Goal: Task Accomplishment & Management: Complete application form

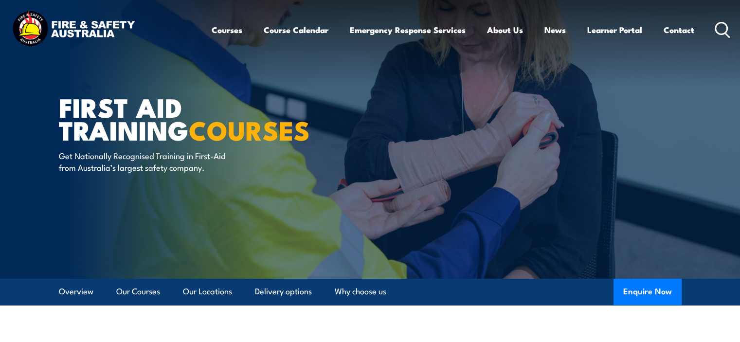
click at [723, 28] on icon at bounding box center [723, 30] width 16 height 16
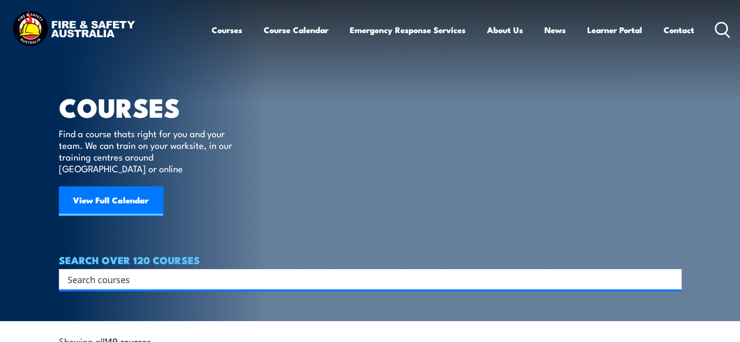
click at [76, 272] on input "Search input" at bounding box center [364, 279] width 593 height 15
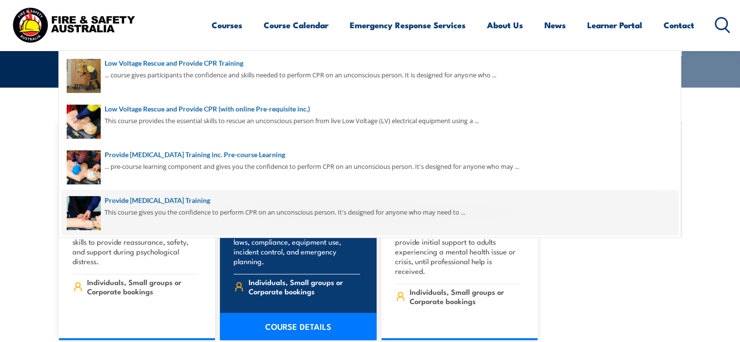
scroll to position [243, 0]
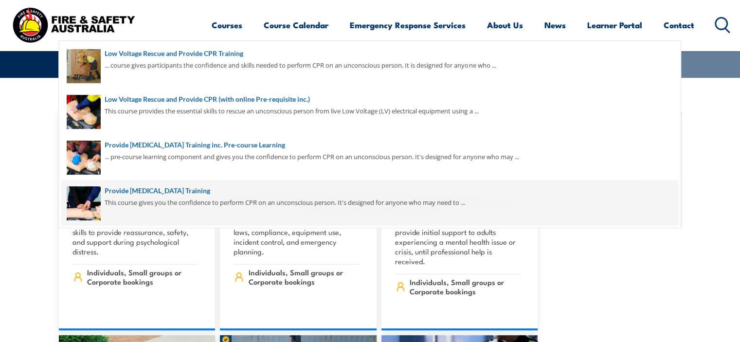
type input "CPR"
click at [187, 189] on span at bounding box center [369, 203] width 617 height 46
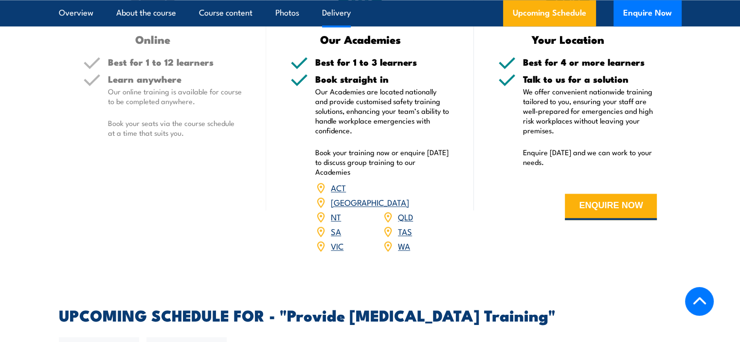
scroll to position [1460, 0]
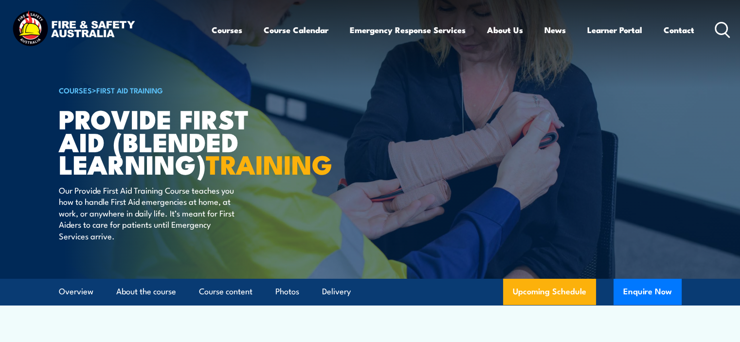
click at [718, 28] on icon at bounding box center [723, 30] width 16 height 16
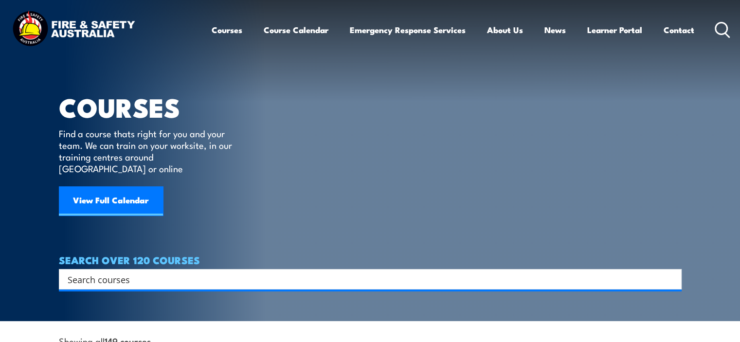
click at [72, 272] on input "Search input" at bounding box center [364, 279] width 593 height 15
type input "CPR"
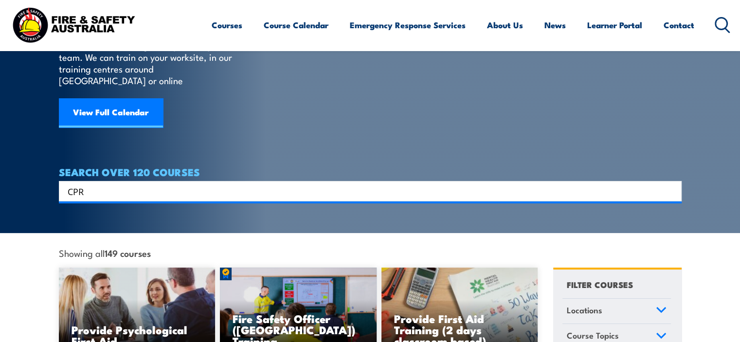
scroll to position [146, 0]
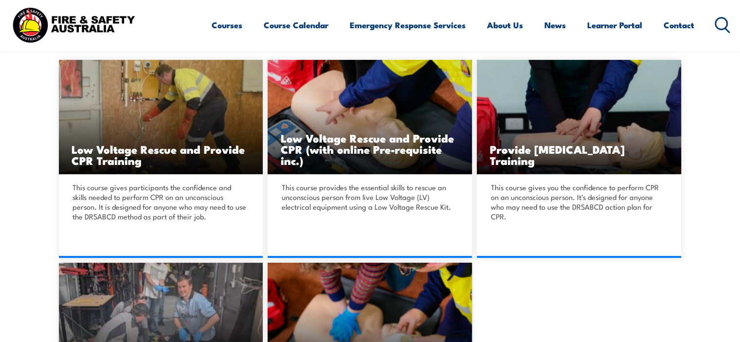
scroll to position [341, 0]
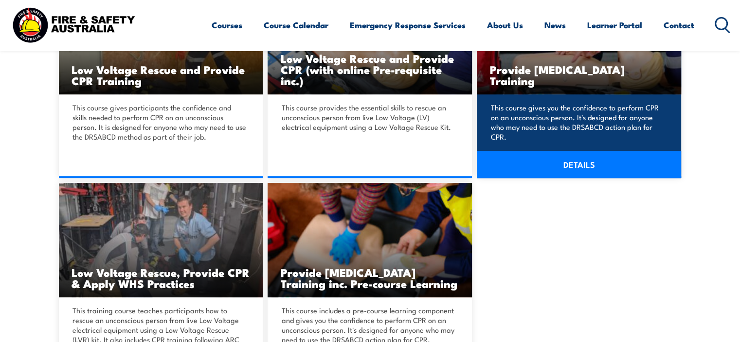
click at [569, 165] on link "DETAILS" at bounding box center [579, 164] width 204 height 27
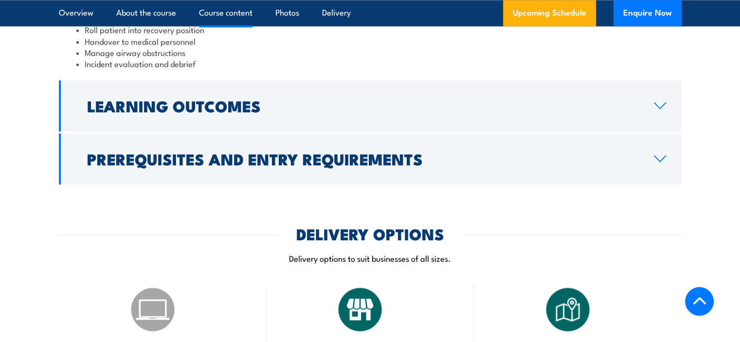
scroll to position [1168, 0]
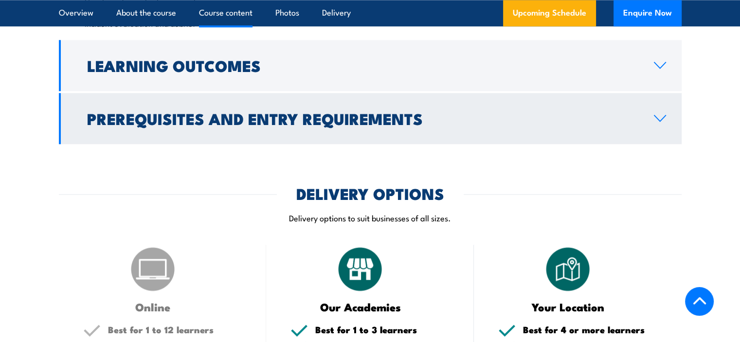
click at [445, 144] on link "Prerequisites and Entry Requirements" at bounding box center [370, 118] width 623 height 51
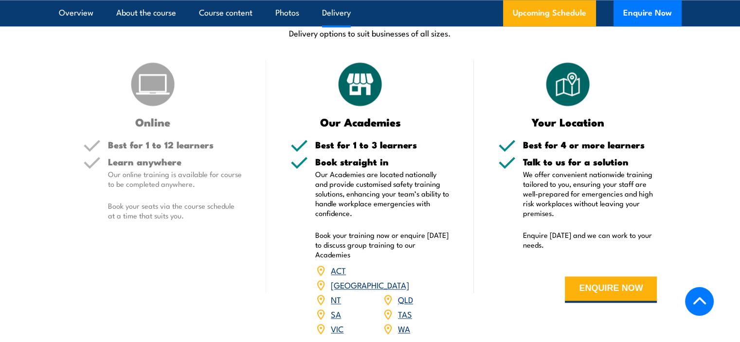
scroll to position [1472, 0]
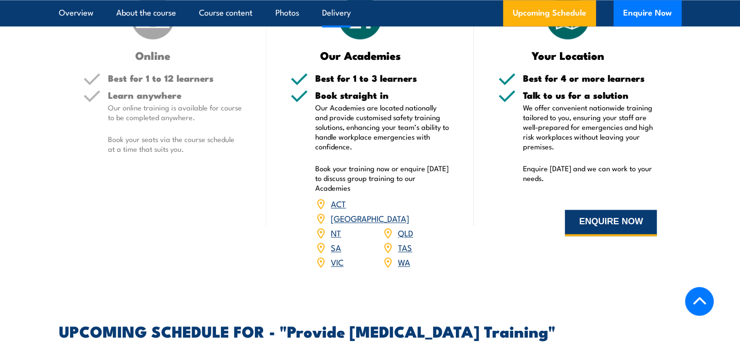
click at [599, 236] on button "ENQUIRE NOW" at bounding box center [611, 223] width 92 height 26
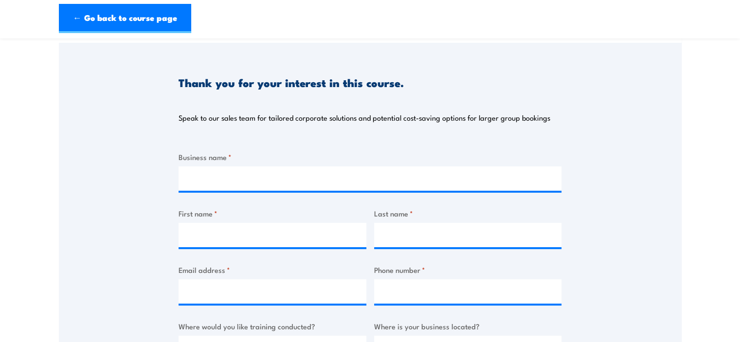
scroll to position [97, 0]
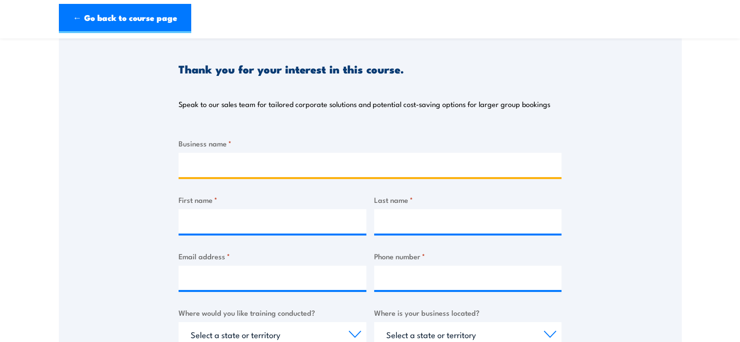
click at [202, 166] on input "Business name *" at bounding box center [370, 165] width 383 height 24
drag, startPoint x: 311, startPoint y: 172, endPoint x: 101, endPoint y: 173, distance: 210.2
click at [101, 171] on div "Thank you for your interest in this course. Speak to our sales team for tailore…" at bounding box center [370, 272] width 623 height 486
type input "Engadine Medical & Allied Health Group"
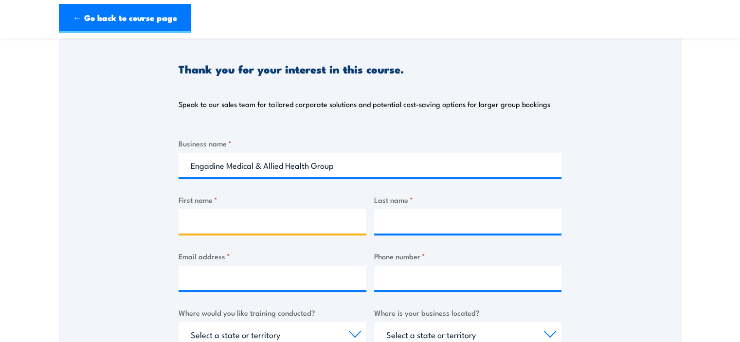
click at [197, 224] on input "First name *" at bounding box center [273, 221] width 188 height 24
type input "[PERSON_NAME]"
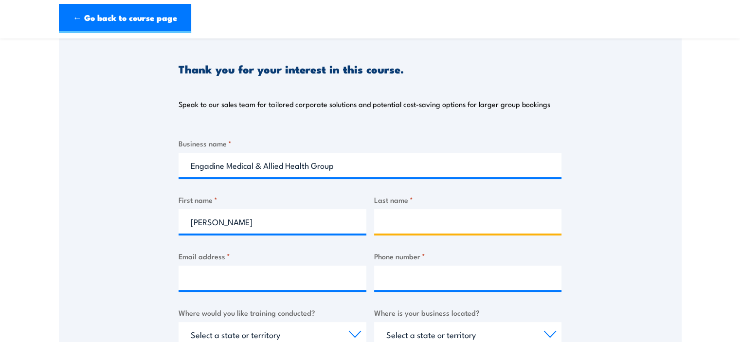
click at [380, 222] on input "Last name *" at bounding box center [468, 221] width 188 height 24
type input "[PERSON_NAME]"
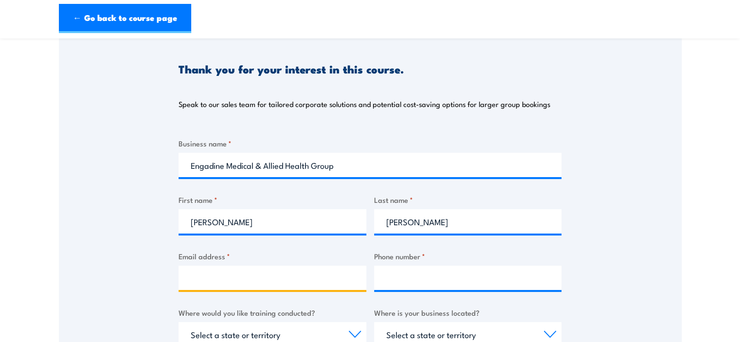
click at [233, 278] on input "Email address *" at bounding box center [273, 278] width 188 height 24
type input "[EMAIL_ADDRESS][DOMAIN_NAME]"
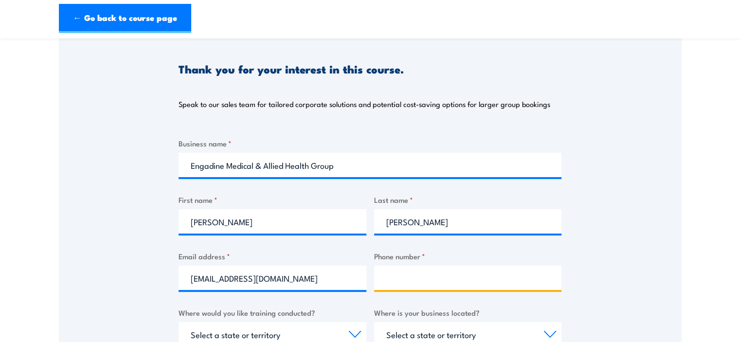
click at [403, 283] on input "Phone number *" at bounding box center [468, 278] width 188 height 24
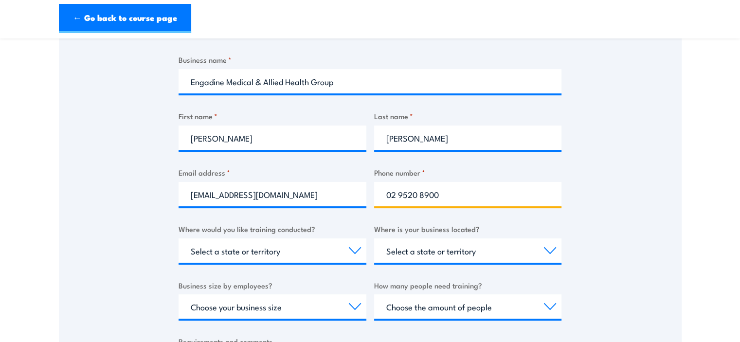
scroll to position [195, 0]
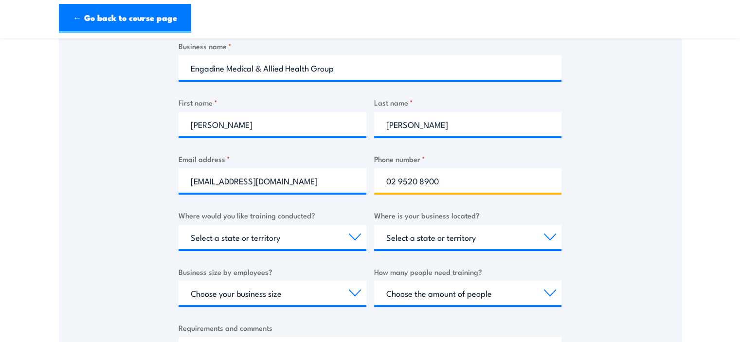
type input "02 9520 8900"
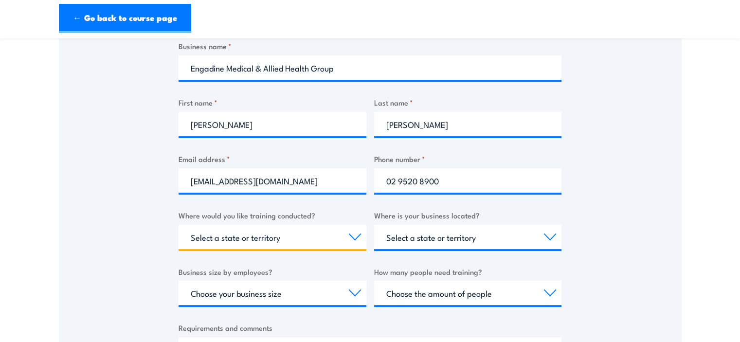
drag, startPoint x: 212, startPoint y: 234, endPoint x: 214, endPoint y: 241, distance: 7.4
click at [212, 234] on select "Select a state or territory Nationally - multiple locations [GEOGRAPHIC_DATA] […" at bounding box center [273, 237] width 188 height 24
select select "[GEOGRAPHIC_DATA]"
click at [179, 225] on select "Select a state or territory Nationally - multiple locations [GEOGRAPHIC_DATA] […" at bounding box center [273, 237] width 188 height 24
click at [356, 233] on select "Select a state or territory Nationally - multiple locations [GEOGRAPHIC_DATA] […" at bounding box center [273, 237] width 188 height 24
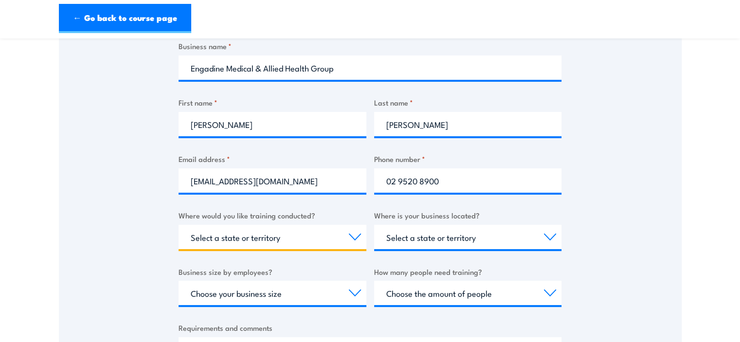
click at [356, 233] on select "Select a state or territory Nationally - multiple locations [GEOGRAPHIC_DATA] […" at bounding box center [273, 237] width 188 height 24
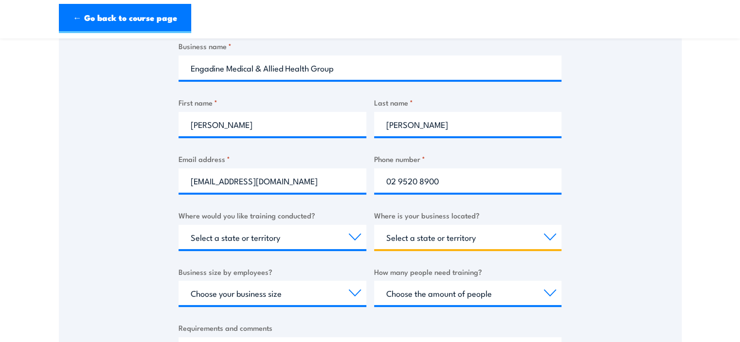
click at [407, 239] on select "Select a state or territory [GEOGRAPHIC_DATA] [GEOGRAPHIC_DATA] [GEOGRAPHIC_DAT…" at bounding box center [468, 237] width 188 height 24
select select "[GEOGRAPHIC_DATA]"
click at [374, 225] on select "Select a state or territory [GEOGRAPHIC_DATA] [GEOGRAPHIC_DATA] [GEOGRAPHIC_DAT…" at bounding box center [468, 237] width 188 height 24
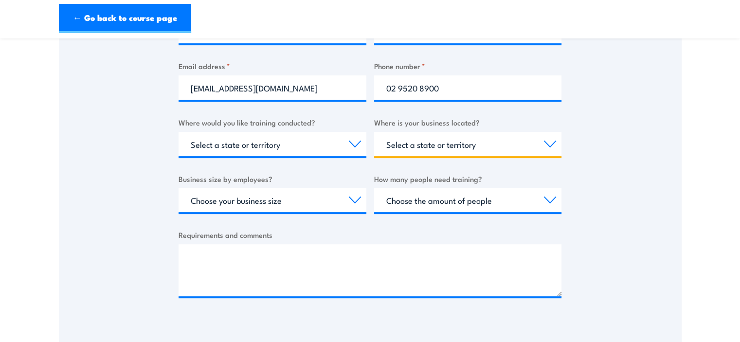
scroll to position [292, 0]
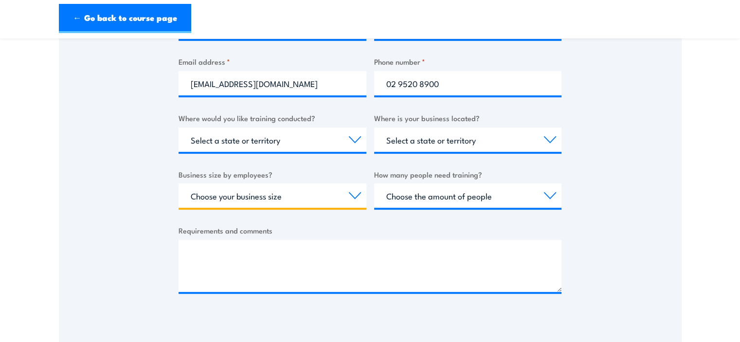
click at [192, 198] on select "Choose your business size 1 to 19 20 to 199 200+" at bounding box center [273, 195] width 188 height 24
select select "1 to 19"
click at [179, 183] on select "Choose your business size 1 to 19 20 to 199 200+" at bounding box center [273, 195] width 188 height 24
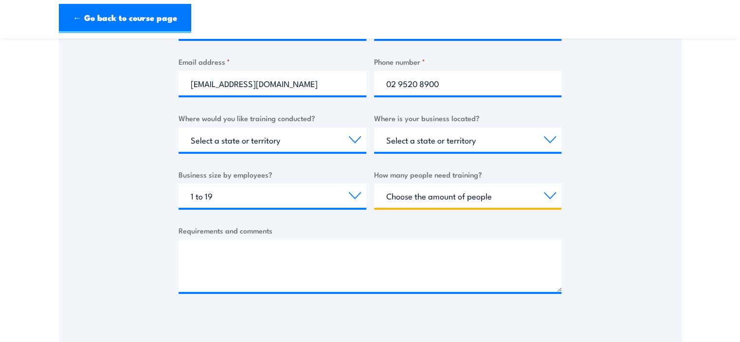
click at [445, 196] on select "Choose the amount of people 1 to 4 5 to 19 20+" at bounding box center [468, 195] width 188 height 24
select select "5 to 19"
click at [374, 183] on select "Choose the amount of people 1 to 4 5 to 19 20+" at bounding box center [468, 195] width 188 height 24
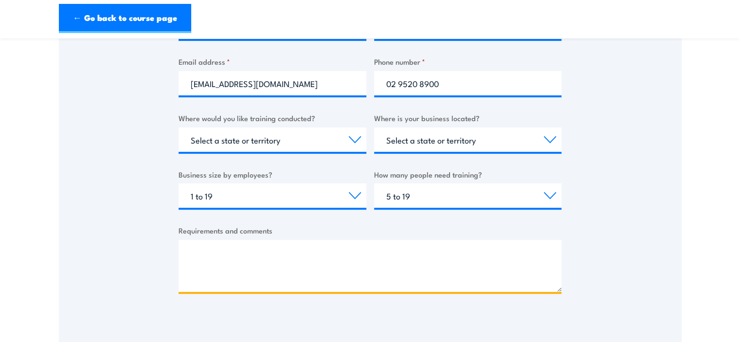
drag, startPoint x: 205, startPoint y: 249, endPoint x: 191, endPoint y: 255, distance: 15.7
click at [205, 250] on textarea "Requirements and comments" at bounding box center [370, 266] width 383 height 52
click at [287, 254] on textarea "looking for a quote for CPR to come to our office in [GEOGRAPHIC_DATA] [GEOGRAP…" at bounding box center [370, 266] width 383 height 52
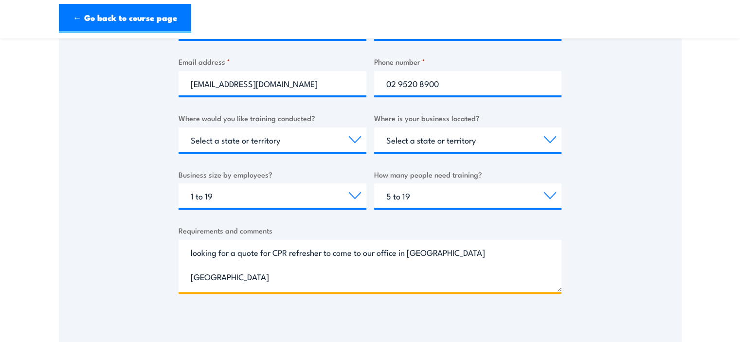
click at [475, 250] on textarea "looking for a quote for CPR refresher to come to our office in [GEOGRAPHIC_DATA…" at bounding box center [370, 266] width 383 height 52
click at [476, 276] on textarea "looking for a quote for CPR refresher to come to our office in [GEOGRAPHIC_DATA…" at bounding box center [370, 266] width 383 height 52
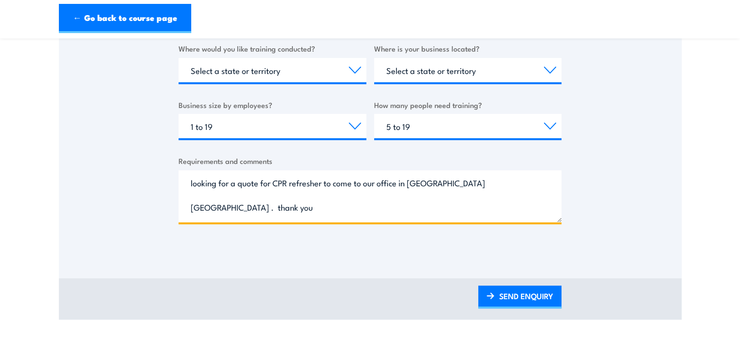
scroll to position [438, 0]
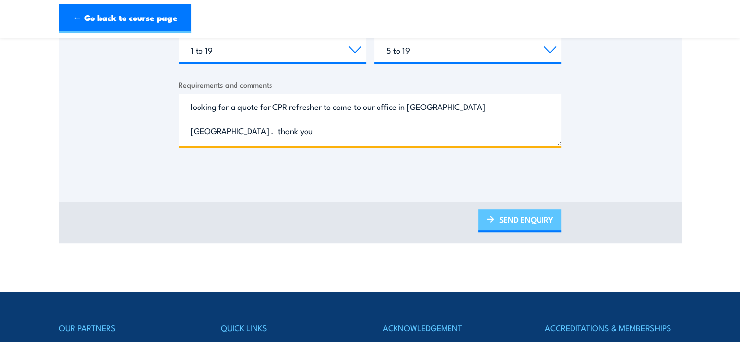
type textarea "looking for a quote for CPR refresher to come to our office in [GEOGRAPHIC_DATA…"
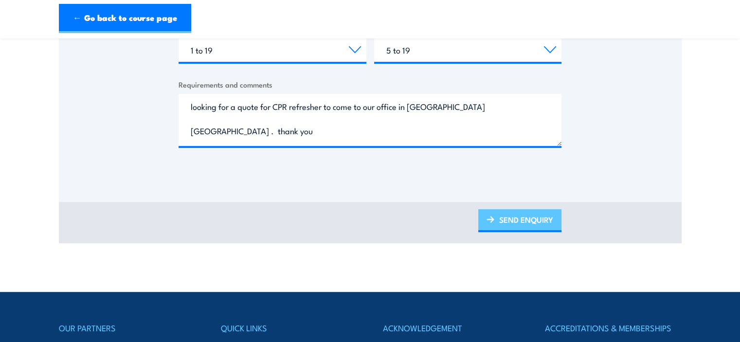
click at [534, 226] on link "SEND ENQUIRY" at bounding box center [519, 220] width 83 height 23
click at [515, 218] on link "SEND ENQUIRY" at bounding box center [519, 220] width 83 height 23
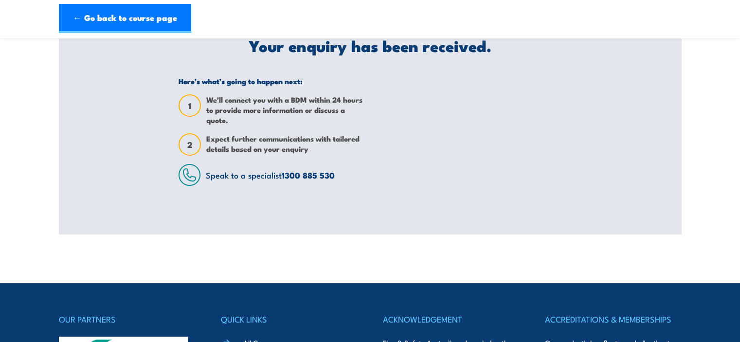
scroll to position [0, 0]
